Goal: Transaction & Acquisition: Purchase product/service

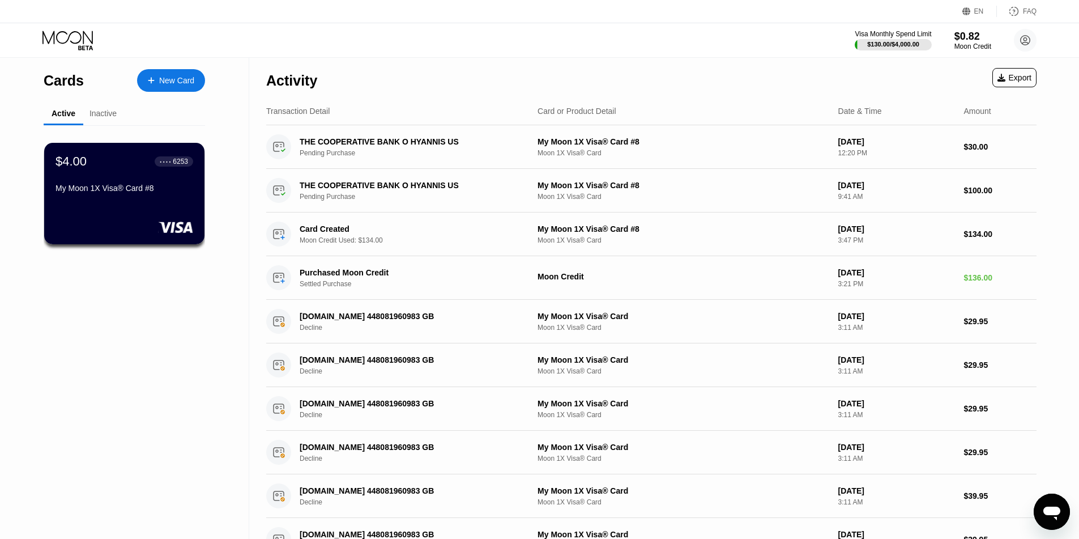
click at [75, 40] on icon at bounding box center [68, 41] width 53 height 20
click at [690, 42] on circle at bounding box center [1025, 40] width 23 height 23
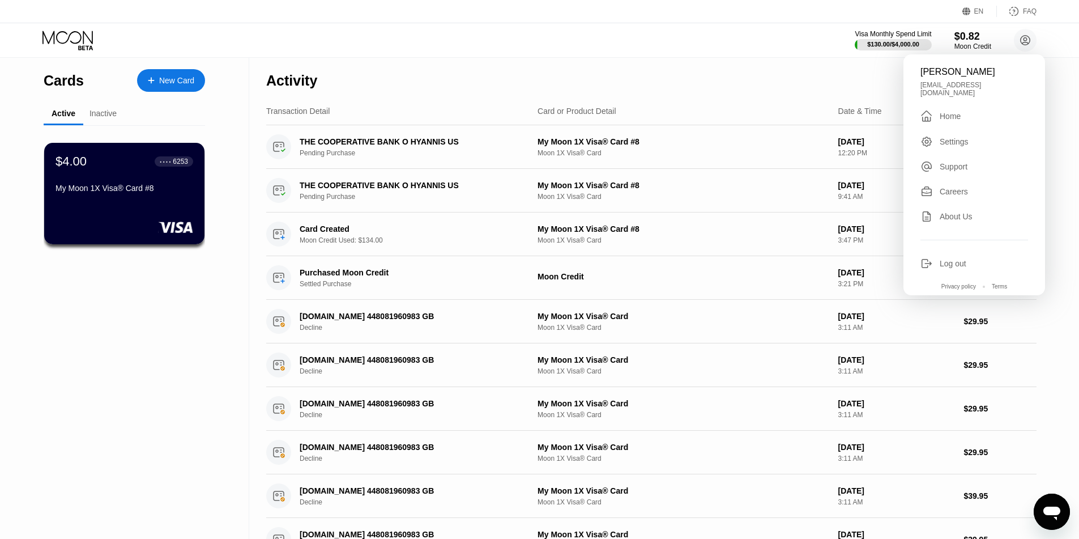
click at [690, 137] on div "Settings" at bounding box center [954, 141] width 29 height 9
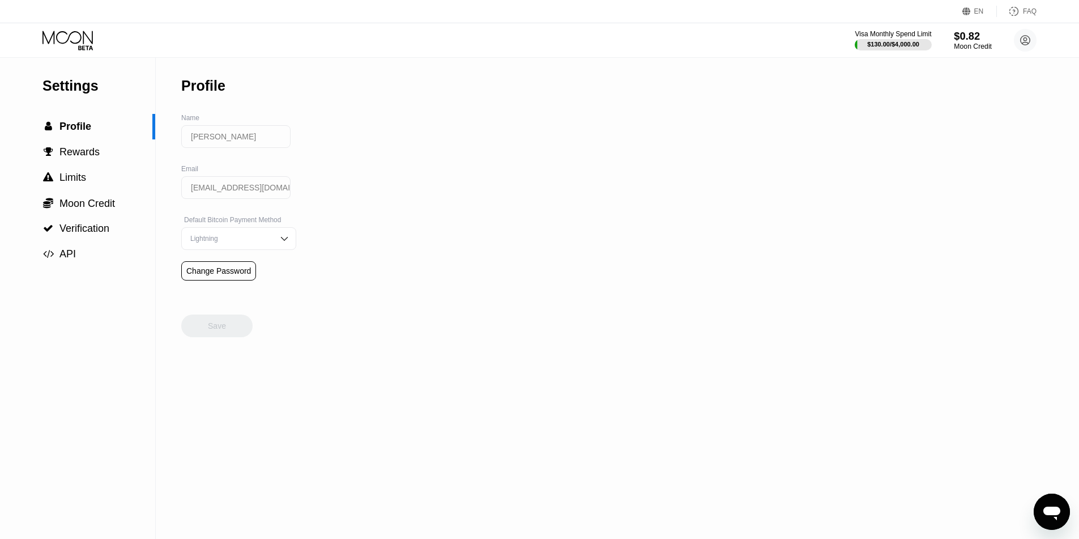
click at [690, 42] on div "$0.82" at bounding box center [973, 36] width 38 height 12
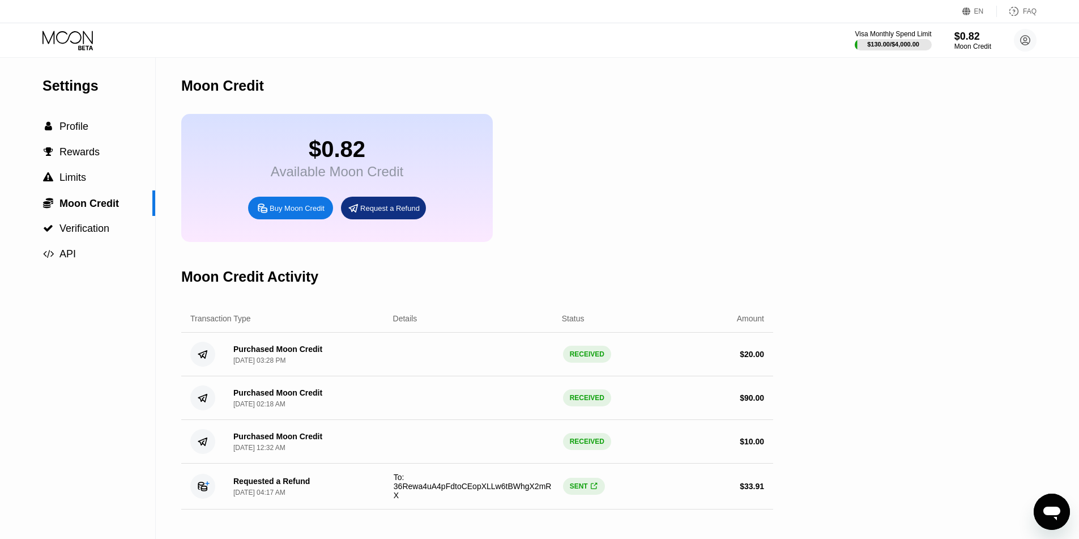
click at [291, 219] on div "Buy Moon Credit" at bounding box center [290, 208] width 85 height 23
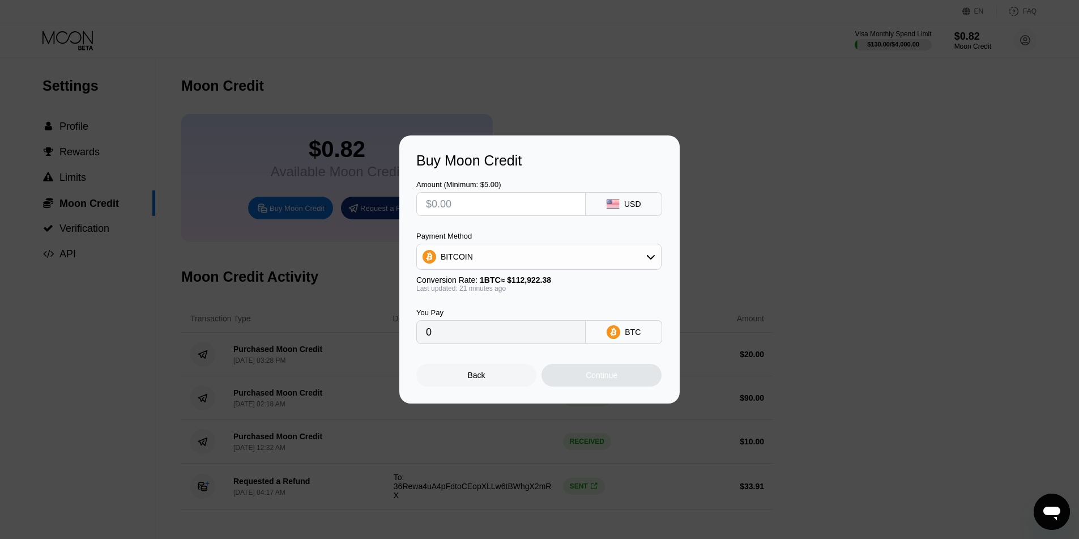
click at [556, 258] on div "BITCOIN" at bounding box center [539, 256] width 244 height 23
click at [556, 308] on div "USDT on TRON" at bounding box center [546, 312] width 214 height 9
type input "0.00"
click at [483, 208] on input "text" at bounding box center [501, 204] width 150 height 23
type input "$1"
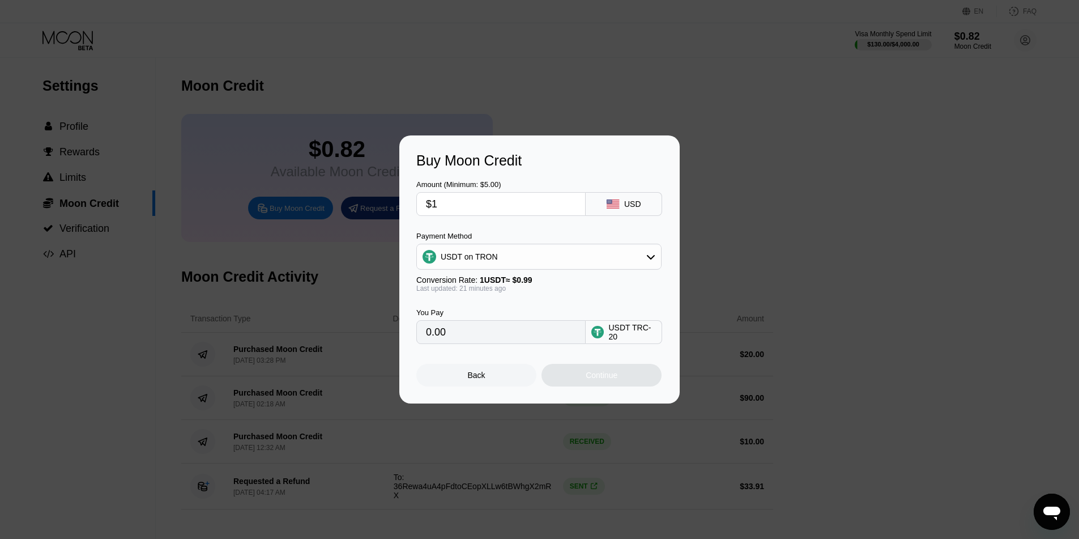
type input "1.01"
type input "$10"
type input "10.10"
type input "$10"
click at [611, 379] on div "Continue" at bounding box center [602, 374] width 32 height 9
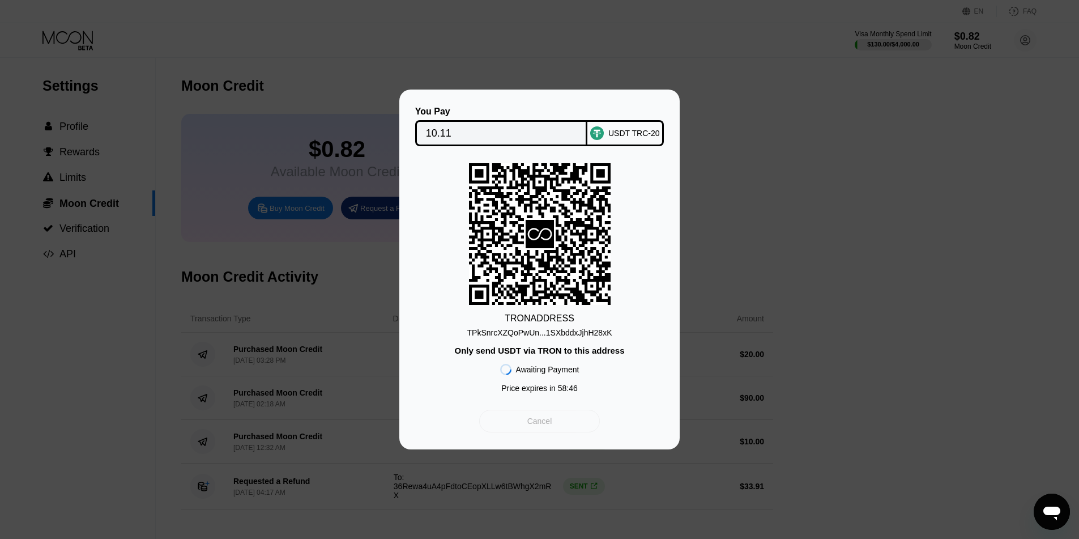
click at [536, 426] on div "Cancel" at bounding box center [539, 421] width 25 height 10
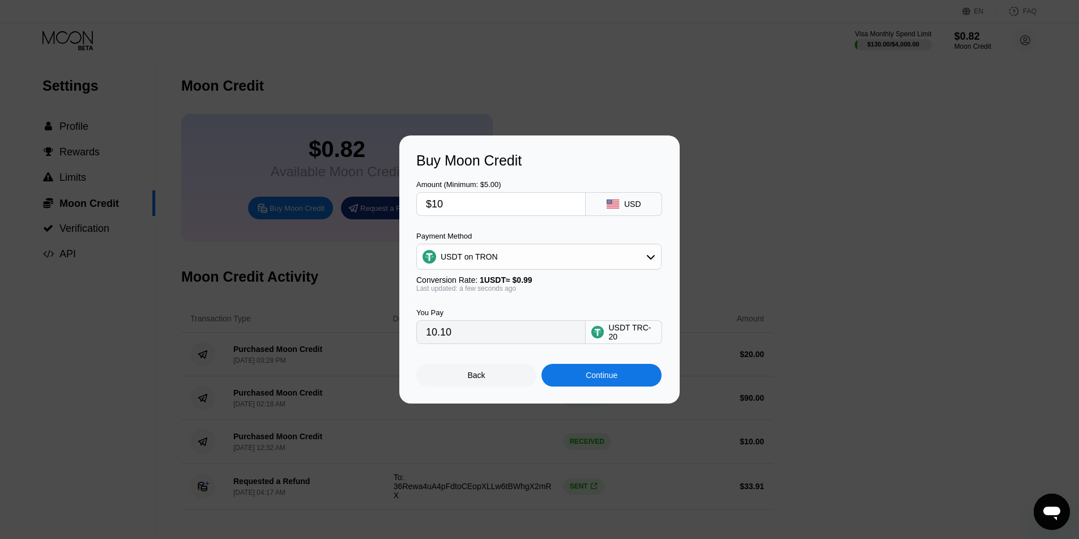
click at [501, 376] on div "Back" at bounding box center [476, 375] width 120 height 23
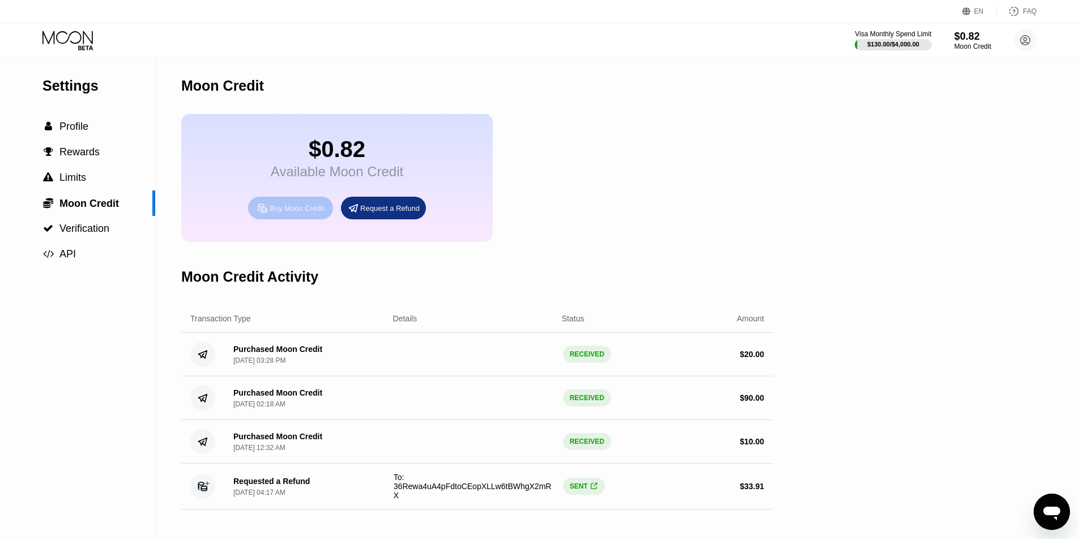
click at [293, 212] on div "Buy Moon Credit" at bounding box center [297, 208] width 55 height 10
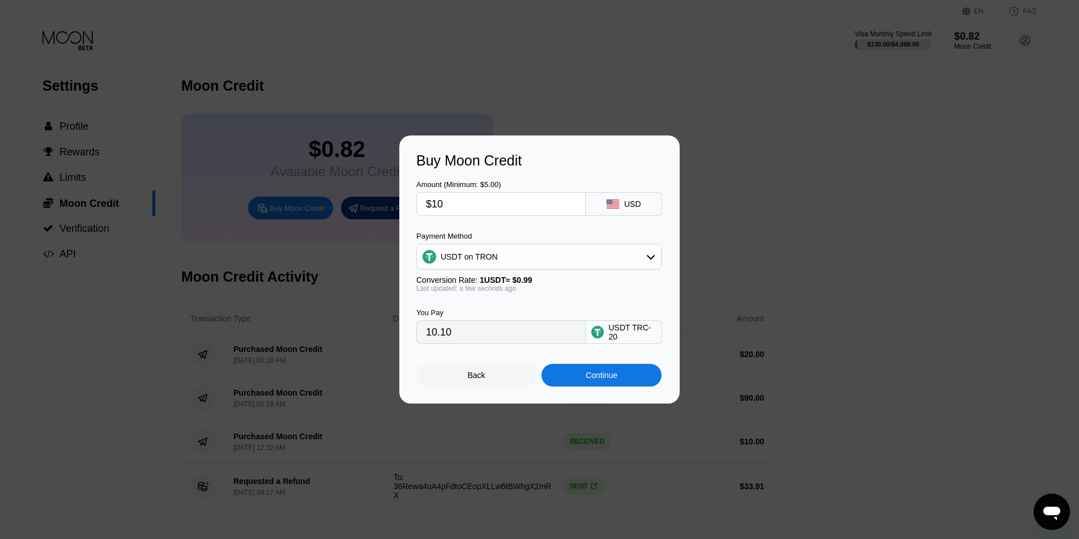
click at [544, 258] on div "USDT on TRON" at bounding box center [539, 256] width 244 height 23
click at [507, 291] on div "BITCOIN" at bounding box center [546, 287] width 214 height 9
type input "0.00008870"
click at [611, 379] on div "Continue" at bounding box center [602, 374] width 32 height 9
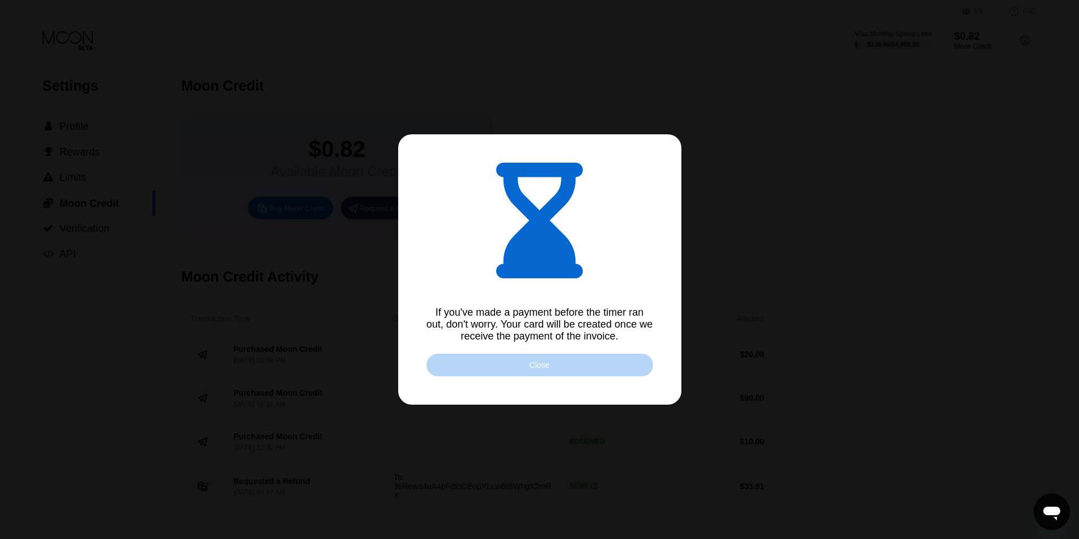
click at [593, 370] on div "Close" at bounding box center [539, 364] width 227 height 23
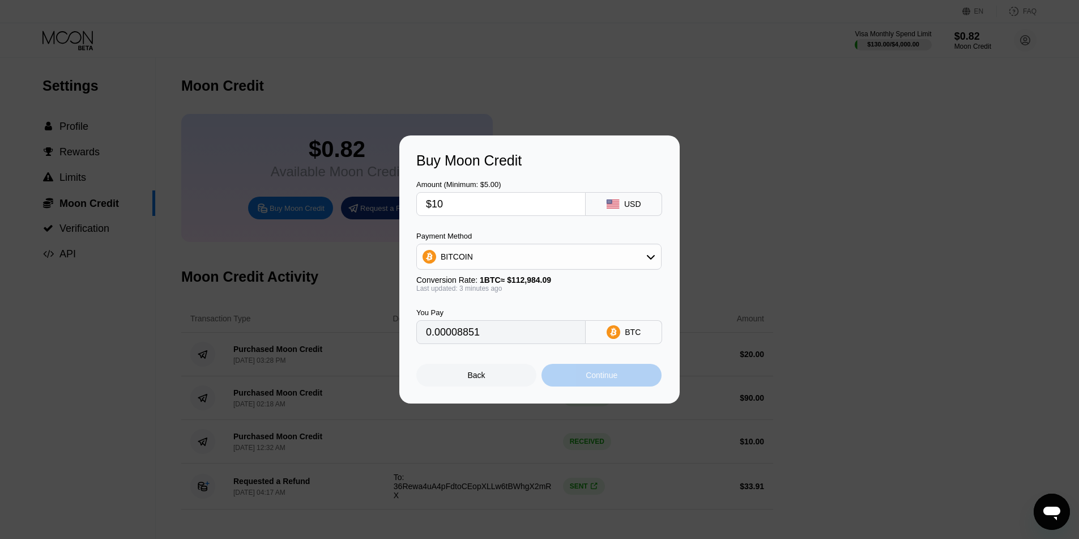
click at [590, 377] on div "Continue" at bounding box center [602, 374] width 32 height 9
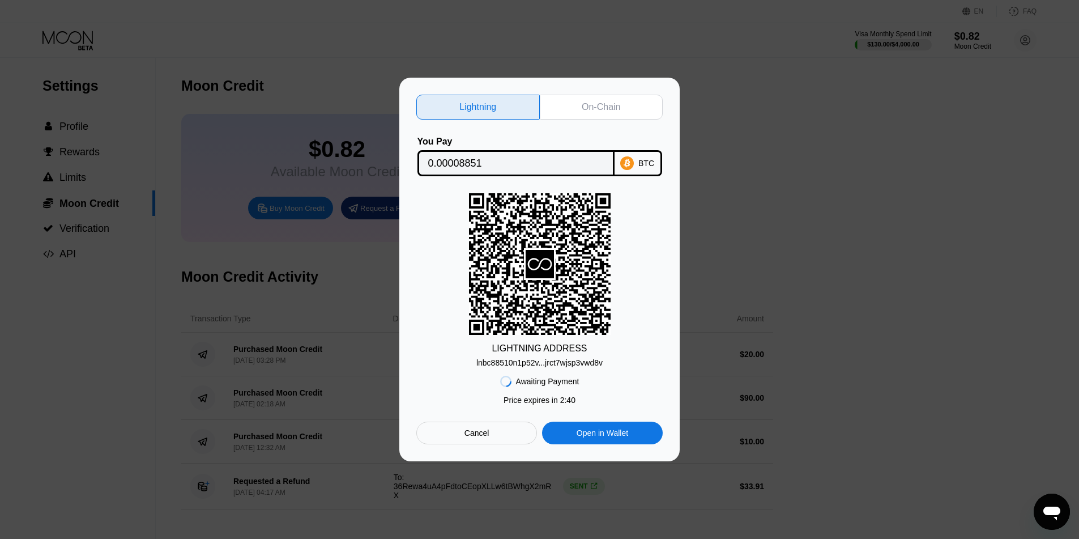
click at [472, 431] on div "Cancel" at bounding box center [476, 433] width 25 height 10
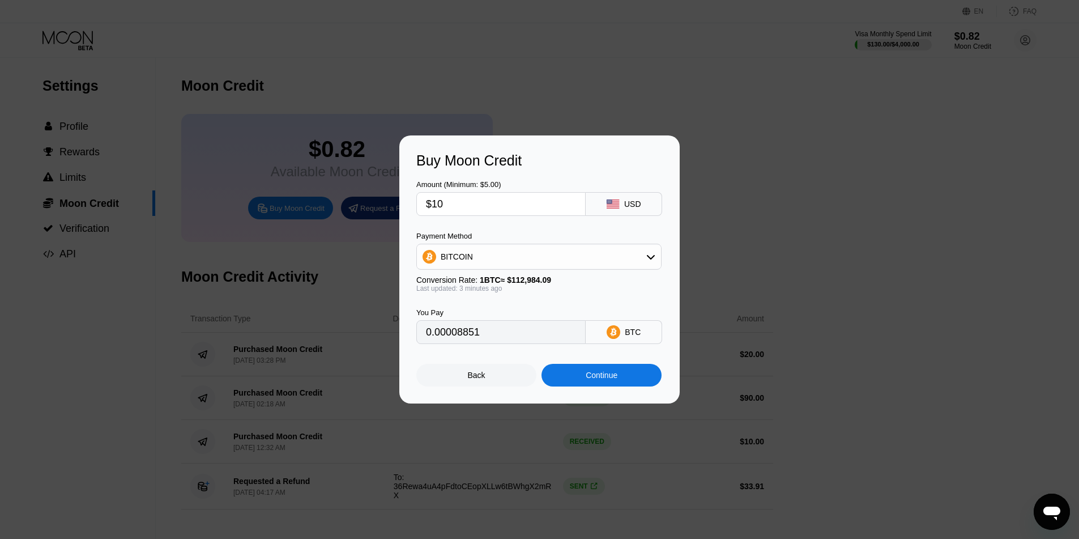
type input "0.00008853"
click at [446, 208] on input "$10" at bounding box center [501, 204] width 150 height 23
type input "$100"
type input "0.00088529"
type input "$10"
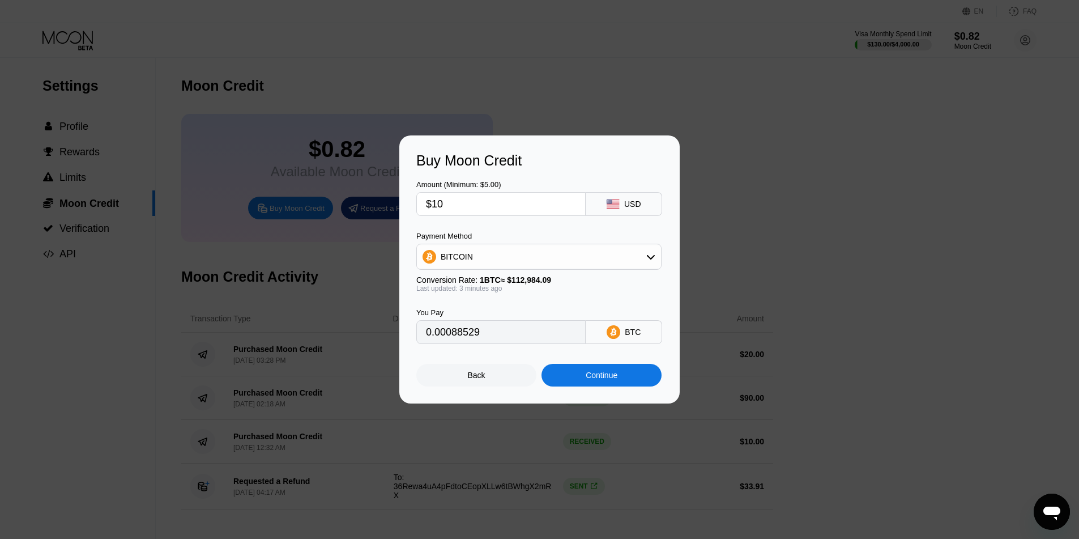
type input "0.00008853"
type input "$1"
type input "0.00000886"
type input "$13"
type input "0.00011509"
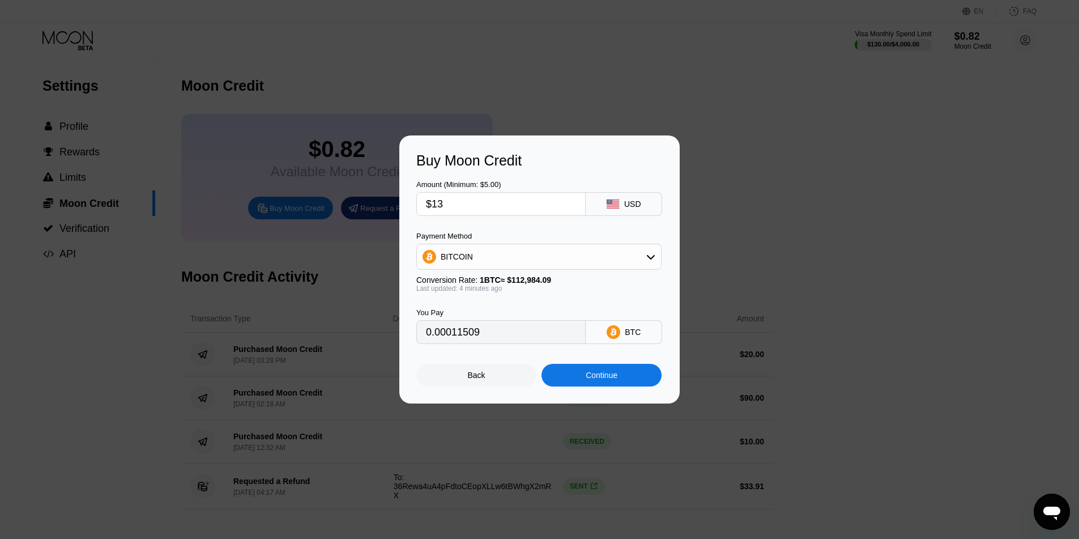
type input "$130"
type input "0.00115088"
type input "$130"
click at [616, 379] on div "Continue" at bounding box center [602, 374] width 32 height 9
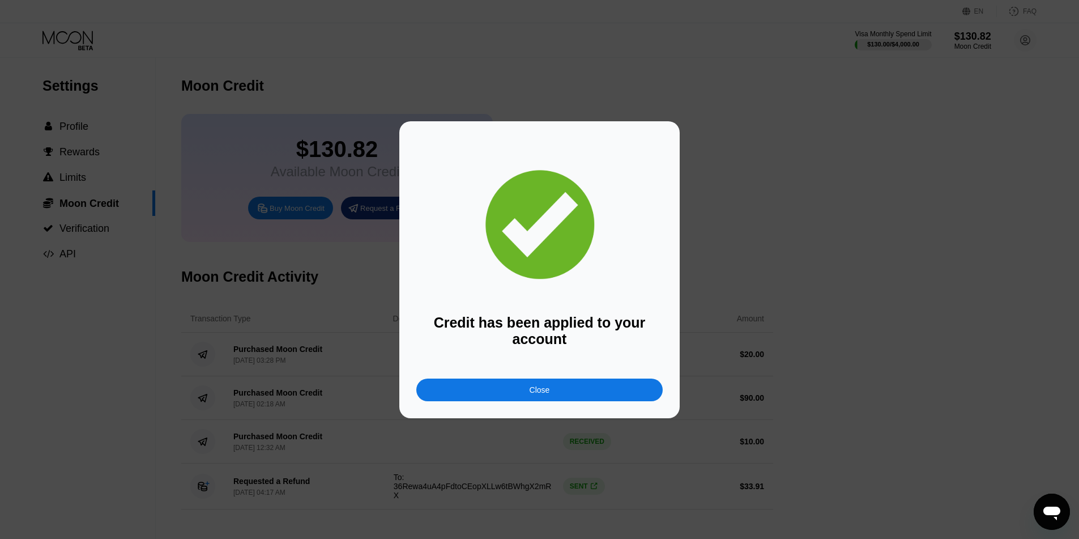
click at [611, 398] on div "Close" at bounding box center [539, 389] width 246 height 23
